Goal: Register for event/course

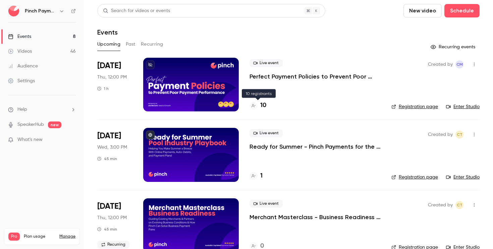
click at [261, 105] on h4 "10" at bounding box center [263, 105] width 6 height 9
click at [408, 175] on link "Registration page" at bounding box center [414, 177] width 47 height 7
click at [321, 103] on div "10" at bounding box center [314, 105] width 131 height 9
